Goal: Information Seeking & Learning: Learn about a topic

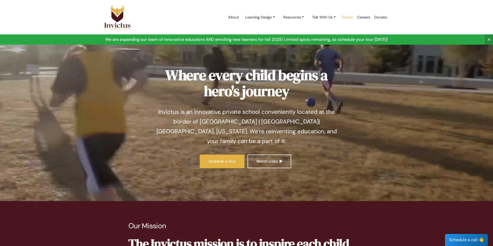
click at [346, 17] on link "Tuition" at bounding box center [347, 17] width 15 height 22
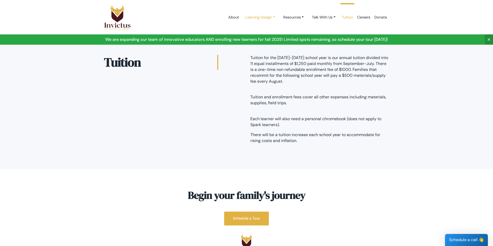
click at [272, 17] on link "Learning Design" at bounding box center [260, 18] width 38 height 10
click at [230, 16] on link "About" at bounding box center [233, 17] width 15 height 22
